Goal: Task Accomplishment & Management: Use online tool/utility

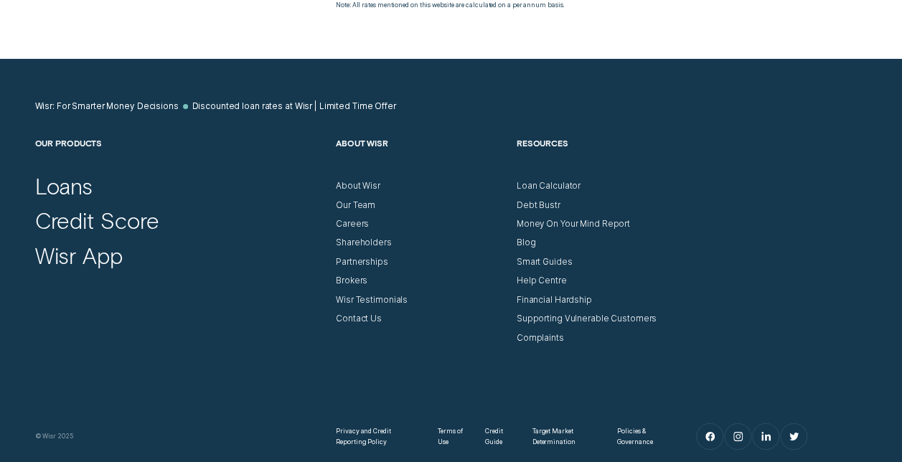
scroll to position [2357, 0]
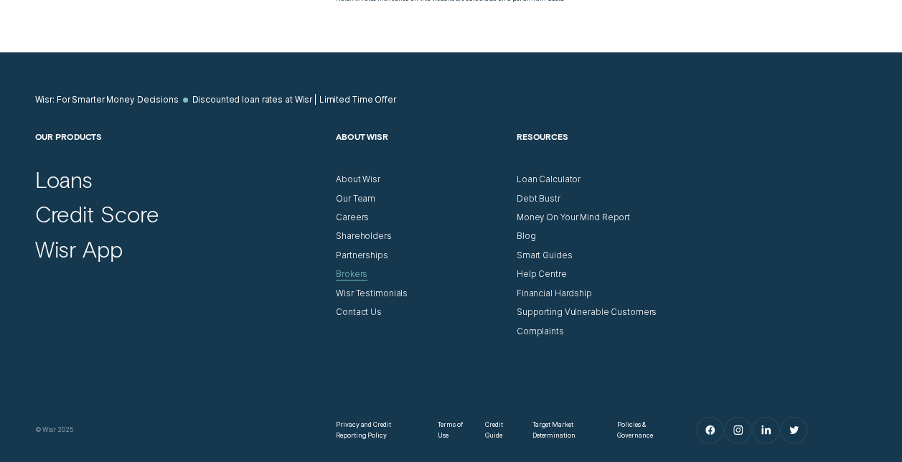
click at [352, 270] on div "Brokers" at bounding box center [352, 274] width 32 height 11
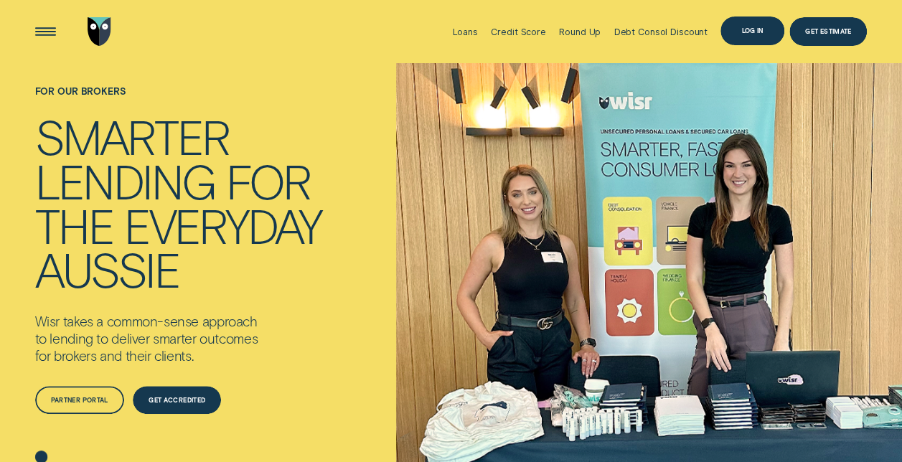
click at [755, 29] on div "Log in" at bounding box center [752, 31] width 22 height 6
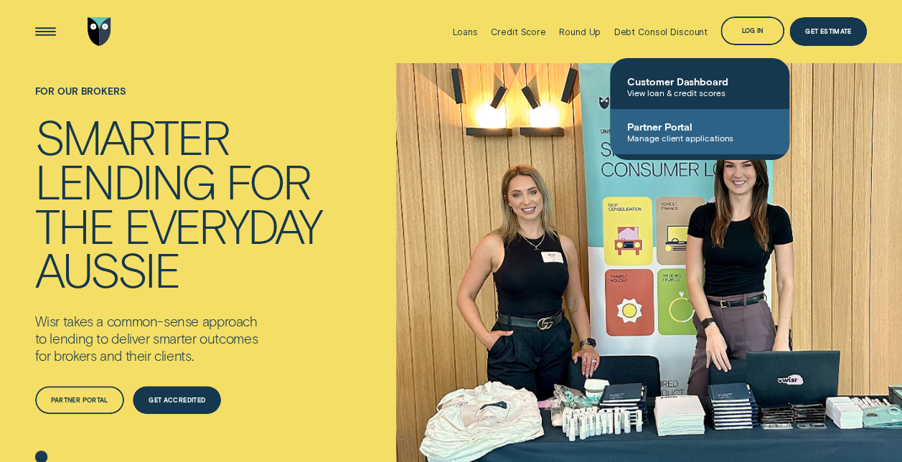
click at [680, 127] on span "Partner Portal" at bounding box center [699, 127] width 145 height 12
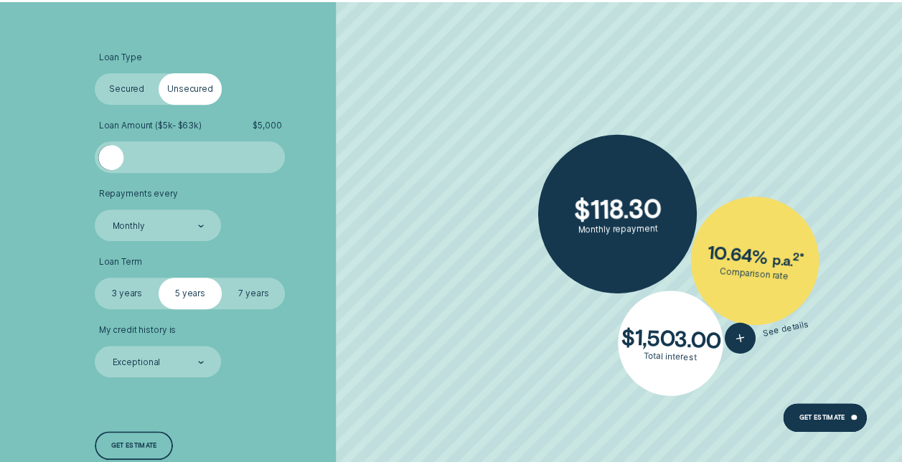
scroll to position [386, 0]
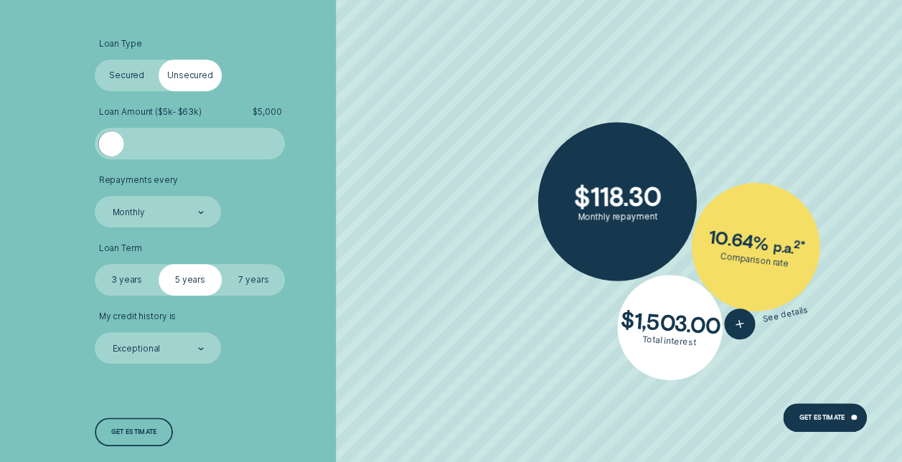
click at [262, 277] on label "7 years" at bounding box center [253, 280] width 63 height 32
click at [222, 264] on input "7 years" at bounding box center [222, 264] width 0 height 0
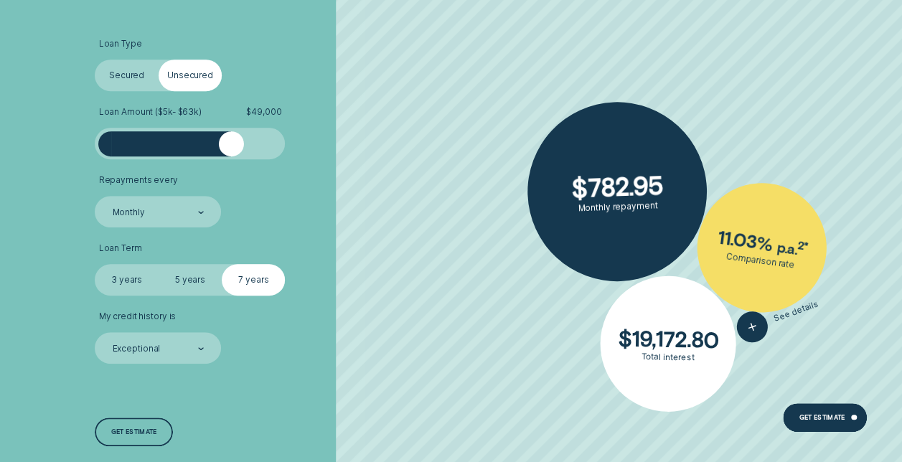
drag, startPoint x: 116, startPoint y: 146, endPoint x: 231, endPoint y: 165, distance: 117.0
click at [231, 165] on ul "Loan Type Select Loan Type Secured Unsecured Loan Amount ( $5k - $63k ) $ 49,00…" at bounding box center [240, 201] width 291 height 325
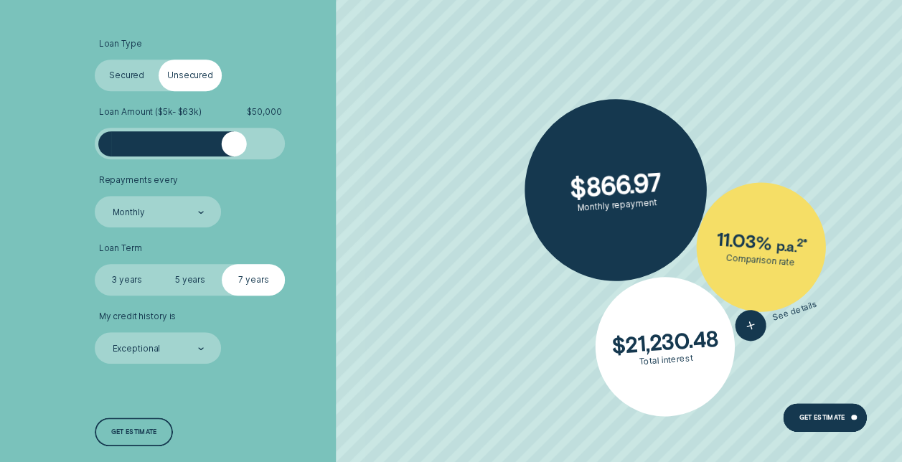
click at [234, 149] on div at bounding box center [233, 143] width 25 height 25
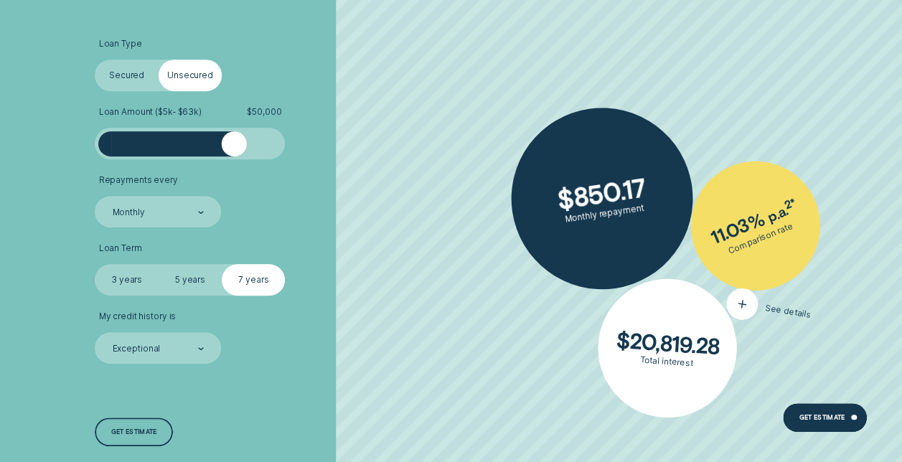
click at [740, 304] on icon "button" at bounding box center [742, 304] width 19 height 24
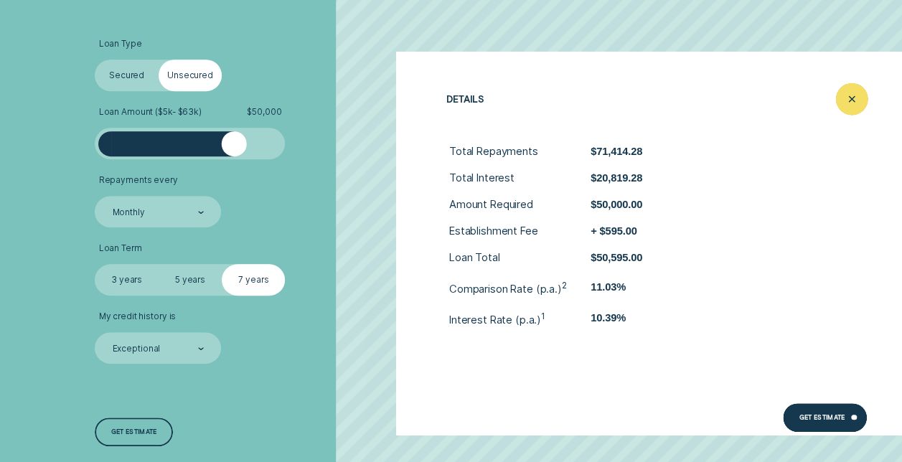
click at [848, 93] on icon "Close loan details" at bounding box center [852, 99] width 17 height 22
